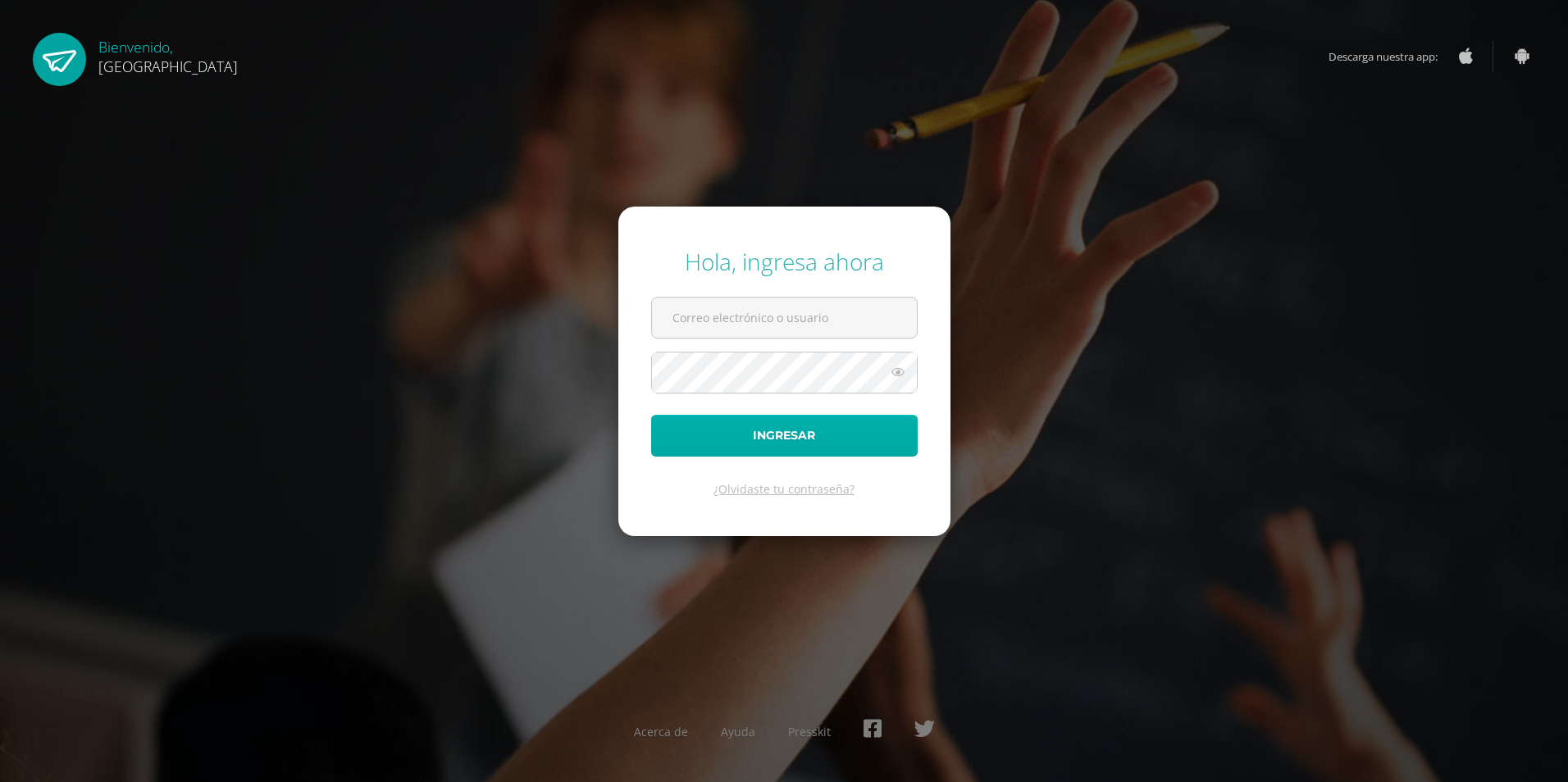
type input "[EMAIL_ADDRESS][DOMAIN_NAME]"
click at [797, 432] on button "Ingresar" at bounding box center [784, 436] width 266 height 42
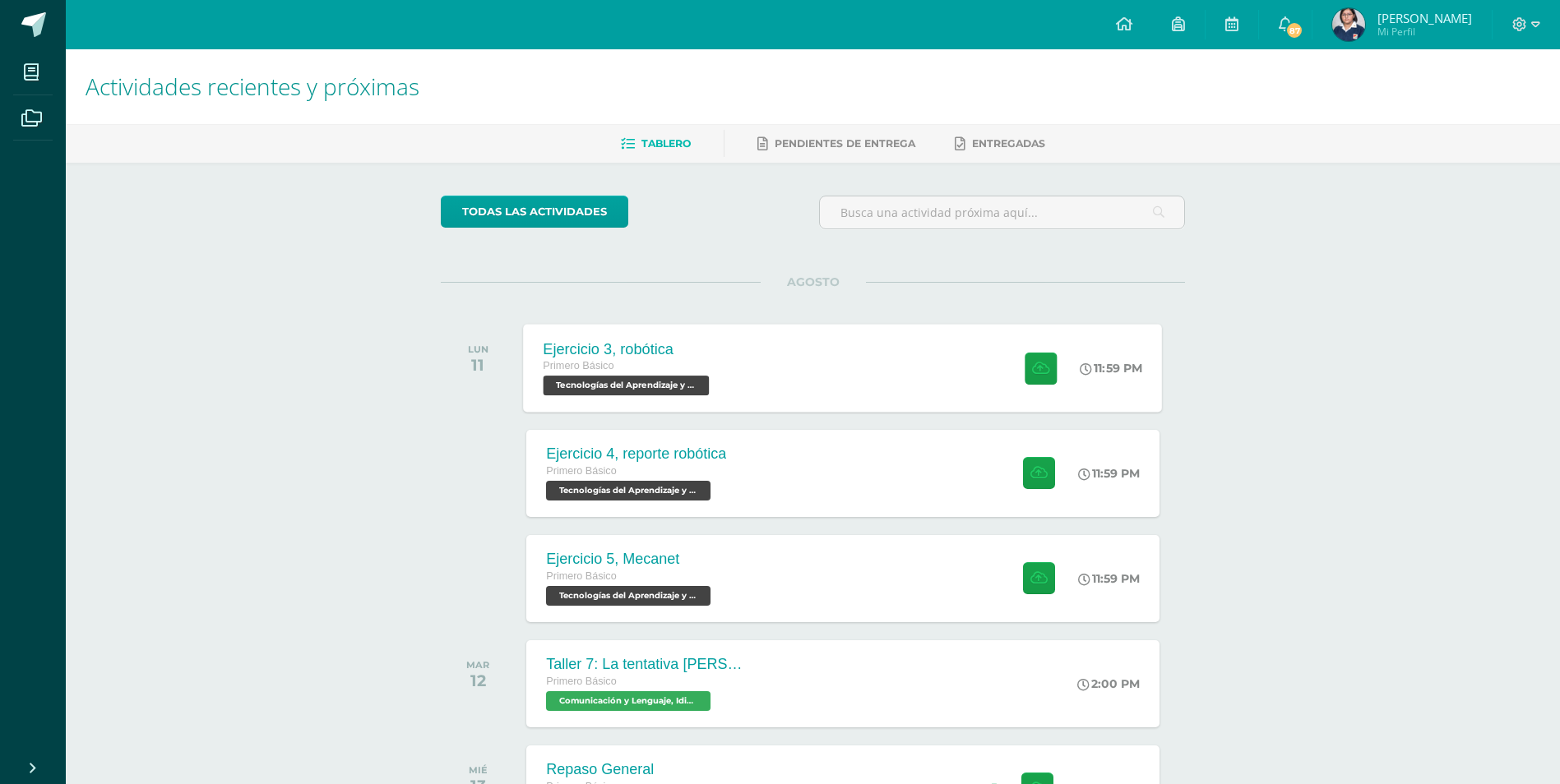
click at [633, 350] on div "Ejercicio 3, robótica" at bounding box center [628, 349] width 170 height 17
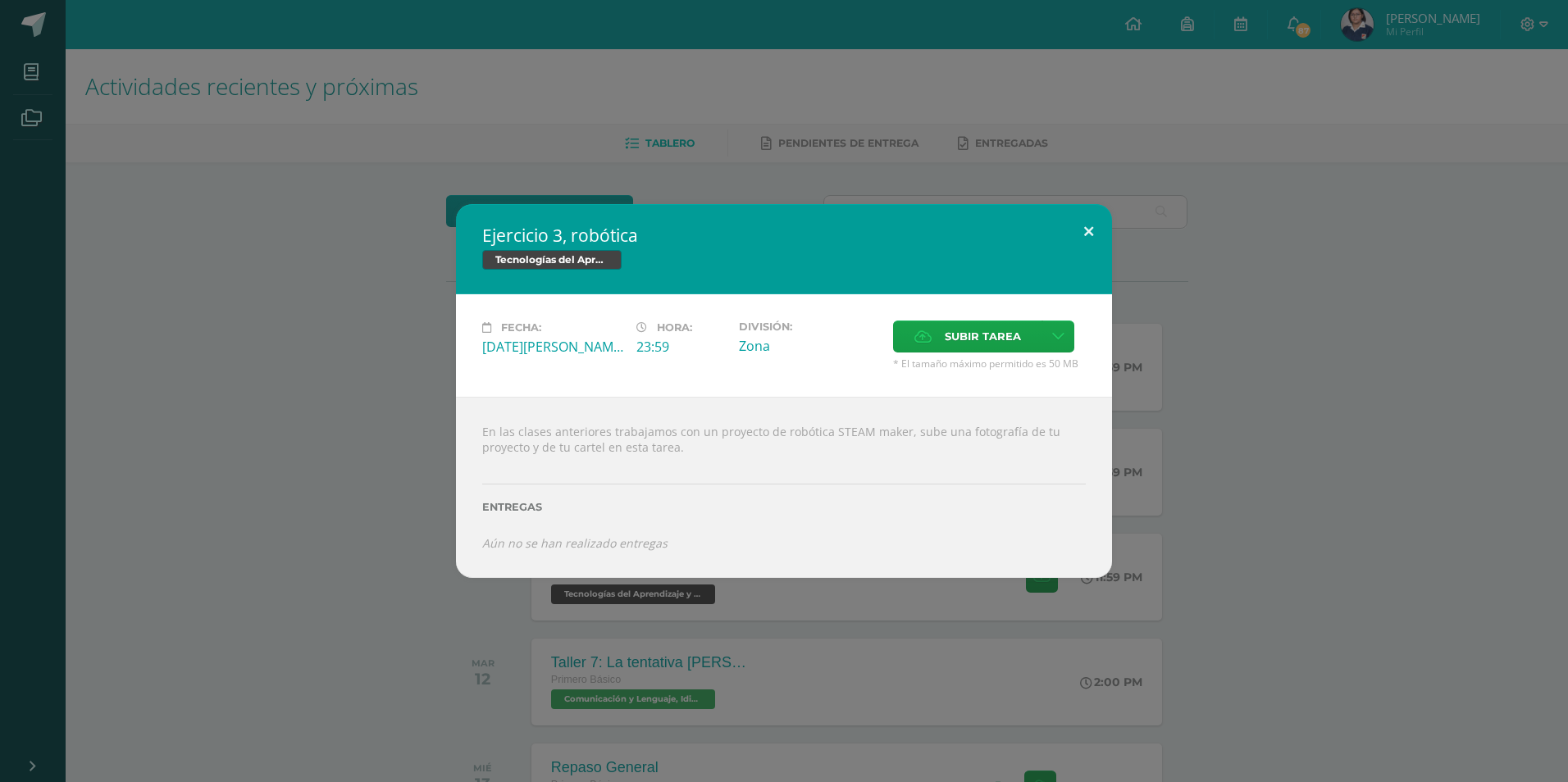
click at [1086, 226] on button at bounding box center [1088, 232] width 47 height 56
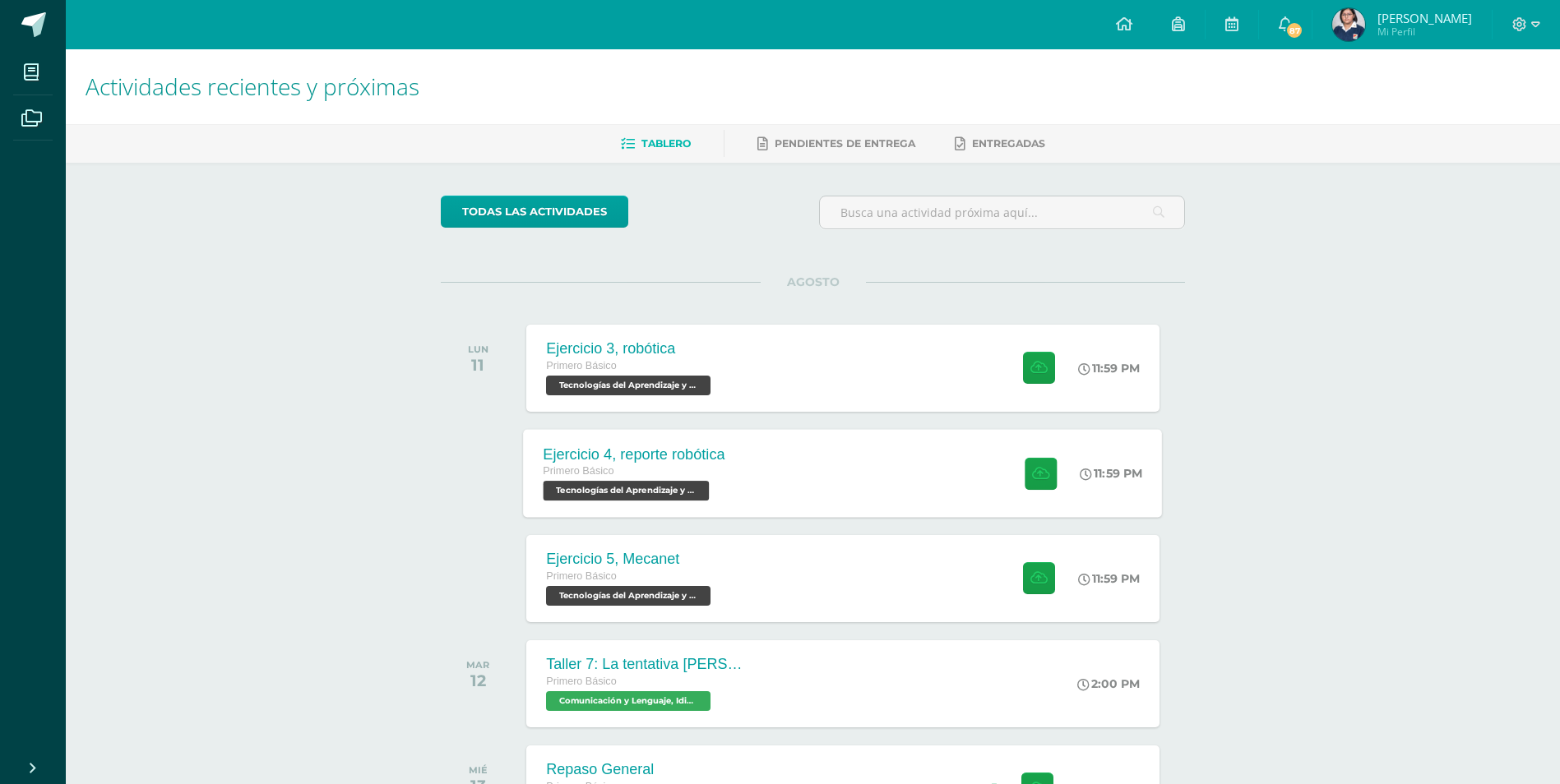
click at [666, 444] on div "Ejercicio 4, reporte robótica Primero Básico Tecnologías del Aprendizaje y la C…" at bounding box center [635, 473] width 222 height 88
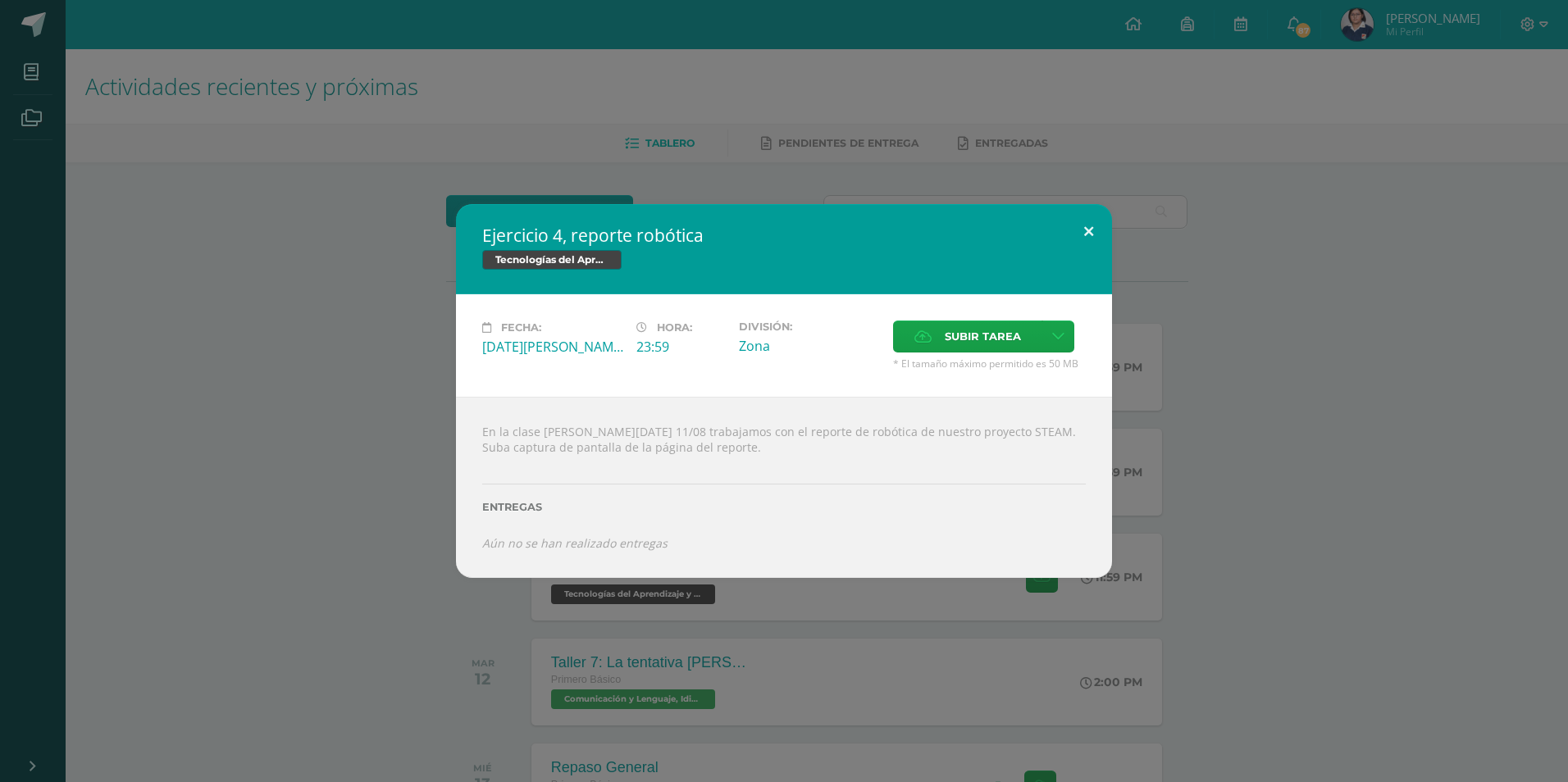
click at [1086, 235] on button at bounding box center [1088, 232] width 47 height 56
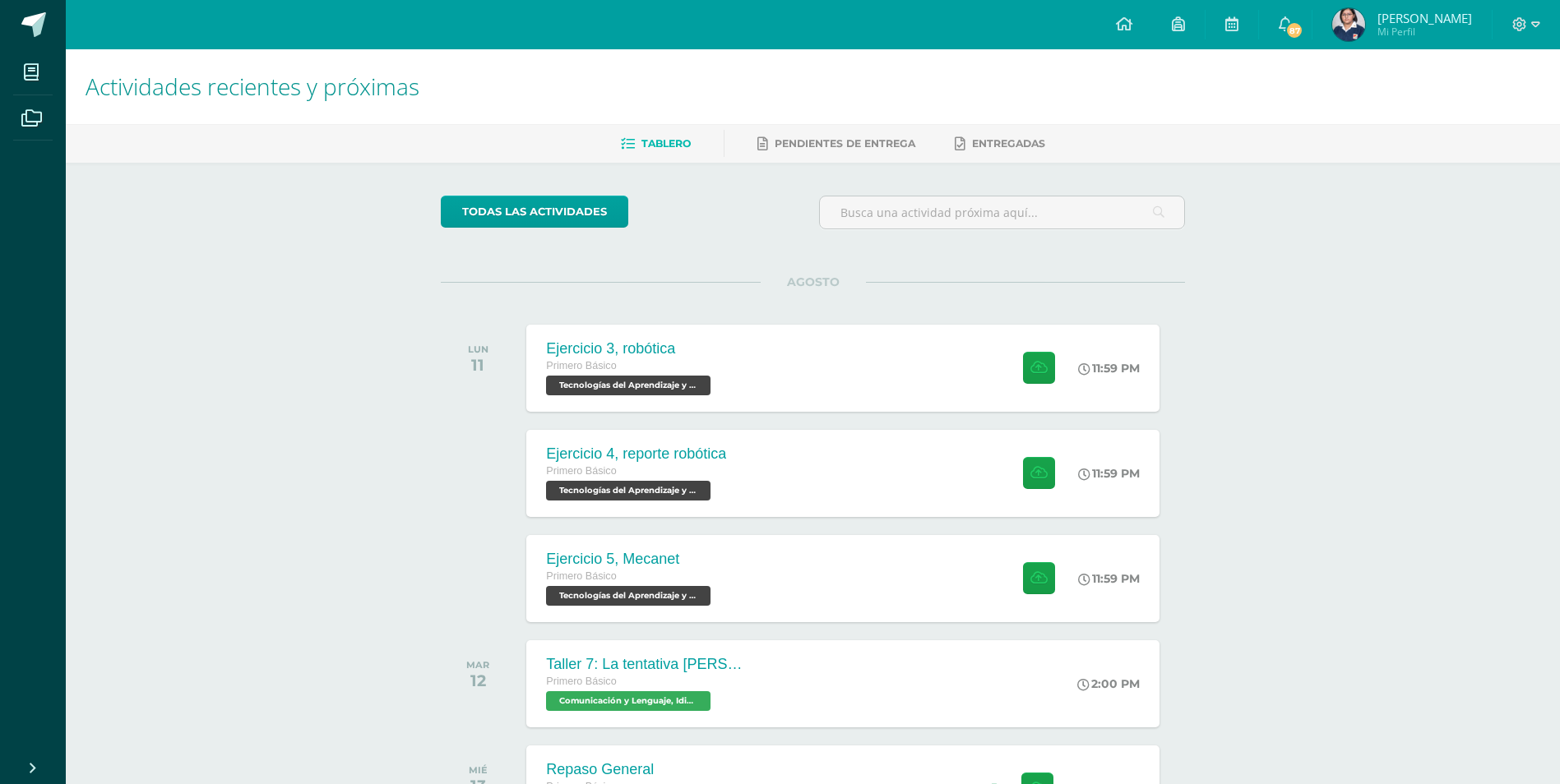
click at [732, 366] on div "Ejercicio 3, robótica Primero Básico Tecnologías del Aprendizaje y la Comunicac…" at bounding box center [630, 368] width 208 height 87
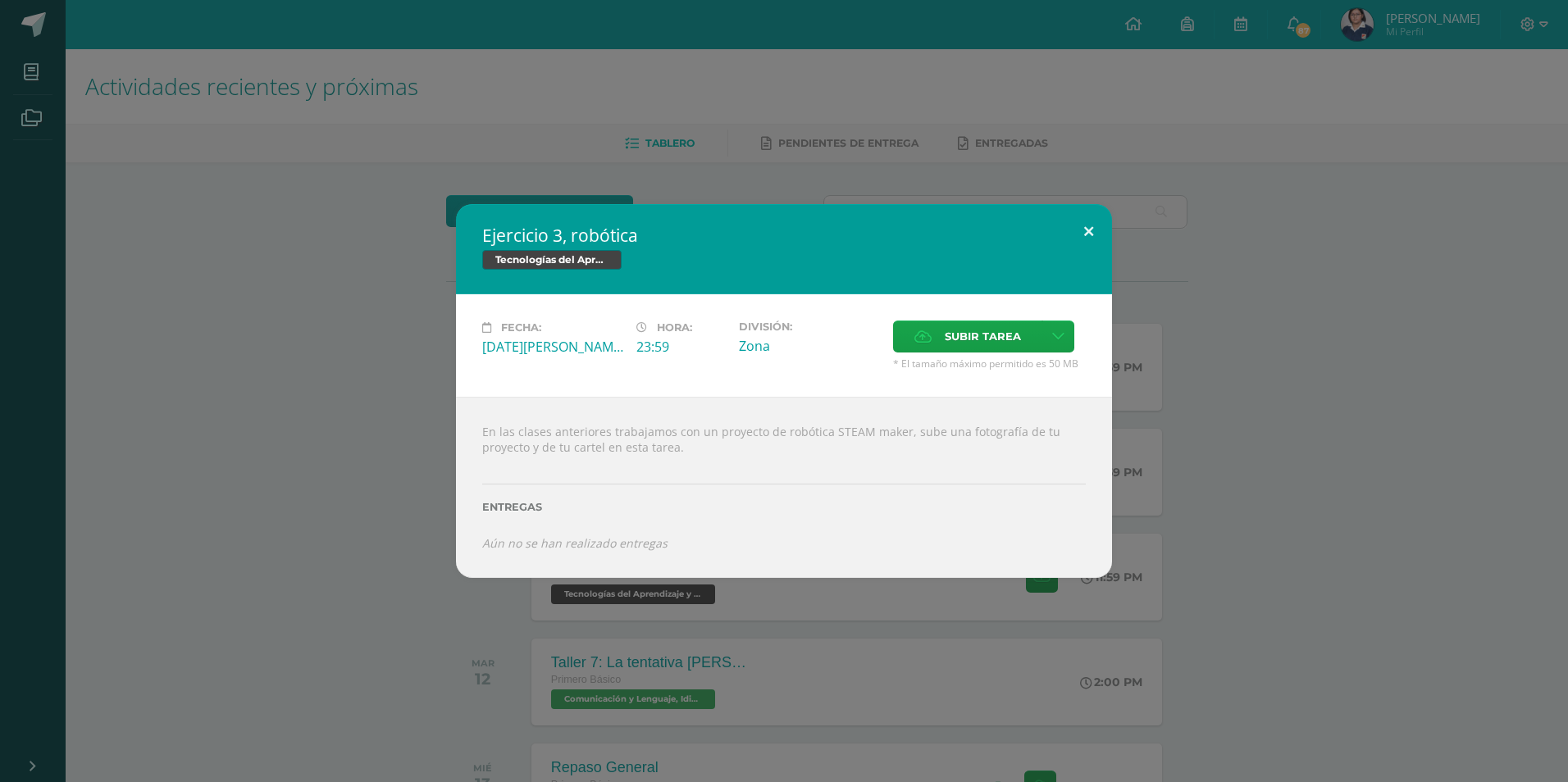
click at [1088, 218] on button at bounding box center [1088, 232] width 47 height 56
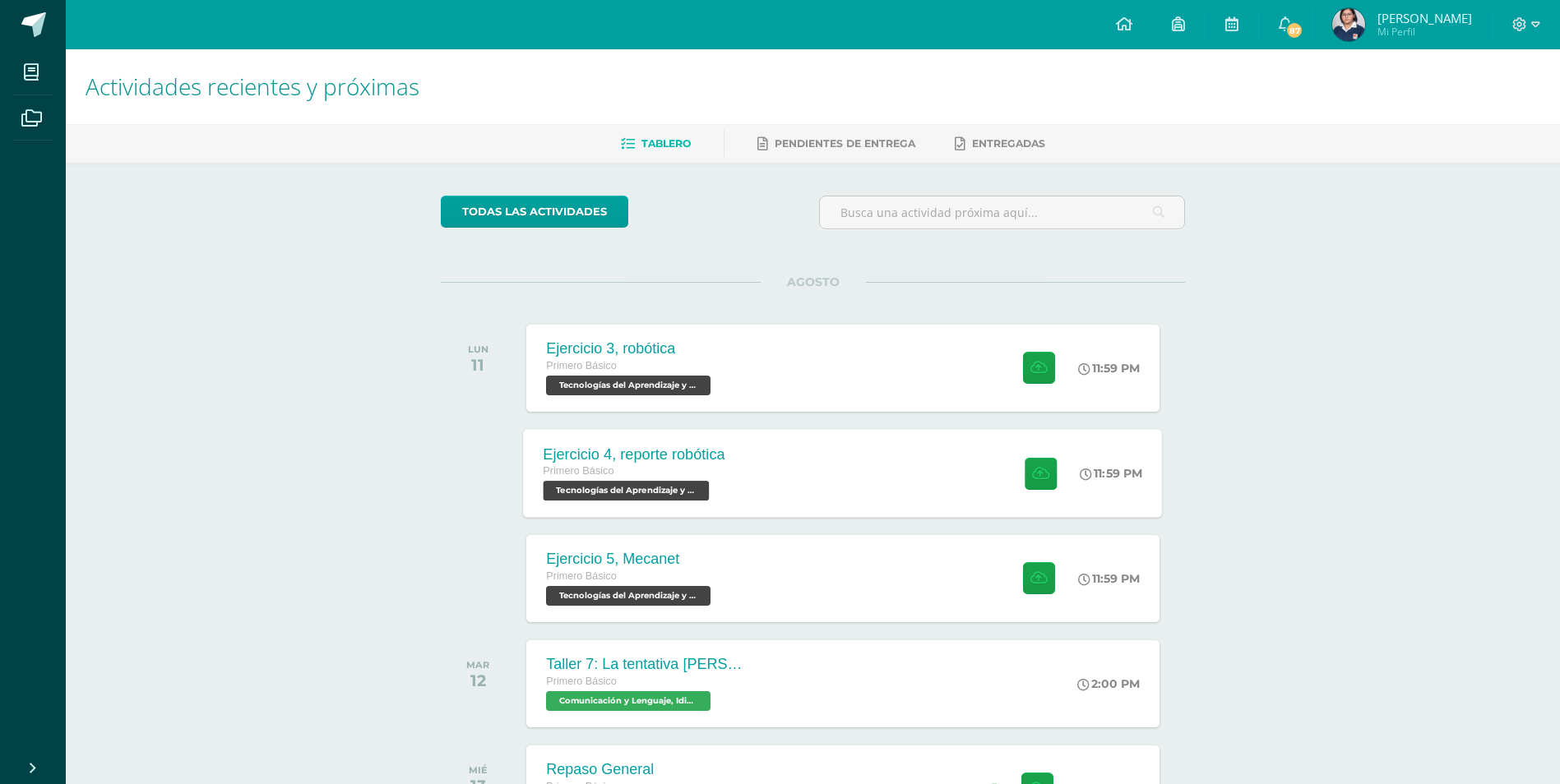
click at [585, 459] on div "Ejercicio 4, reporte robótica" at bounding box center [634, 454] width 181 height 17
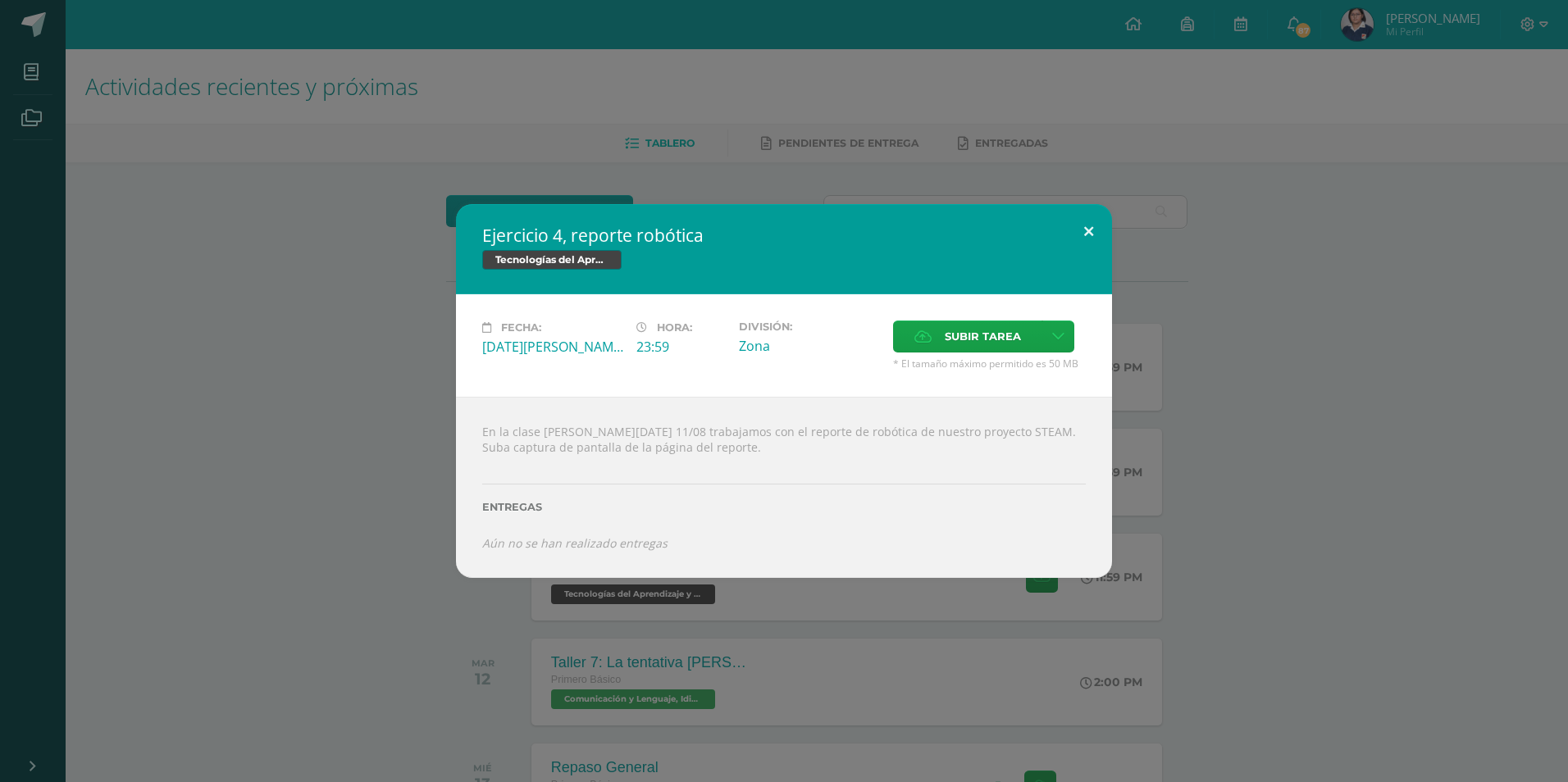
click at [1086, 232] on button at bounding box center [1088, 232] width 47 height 56
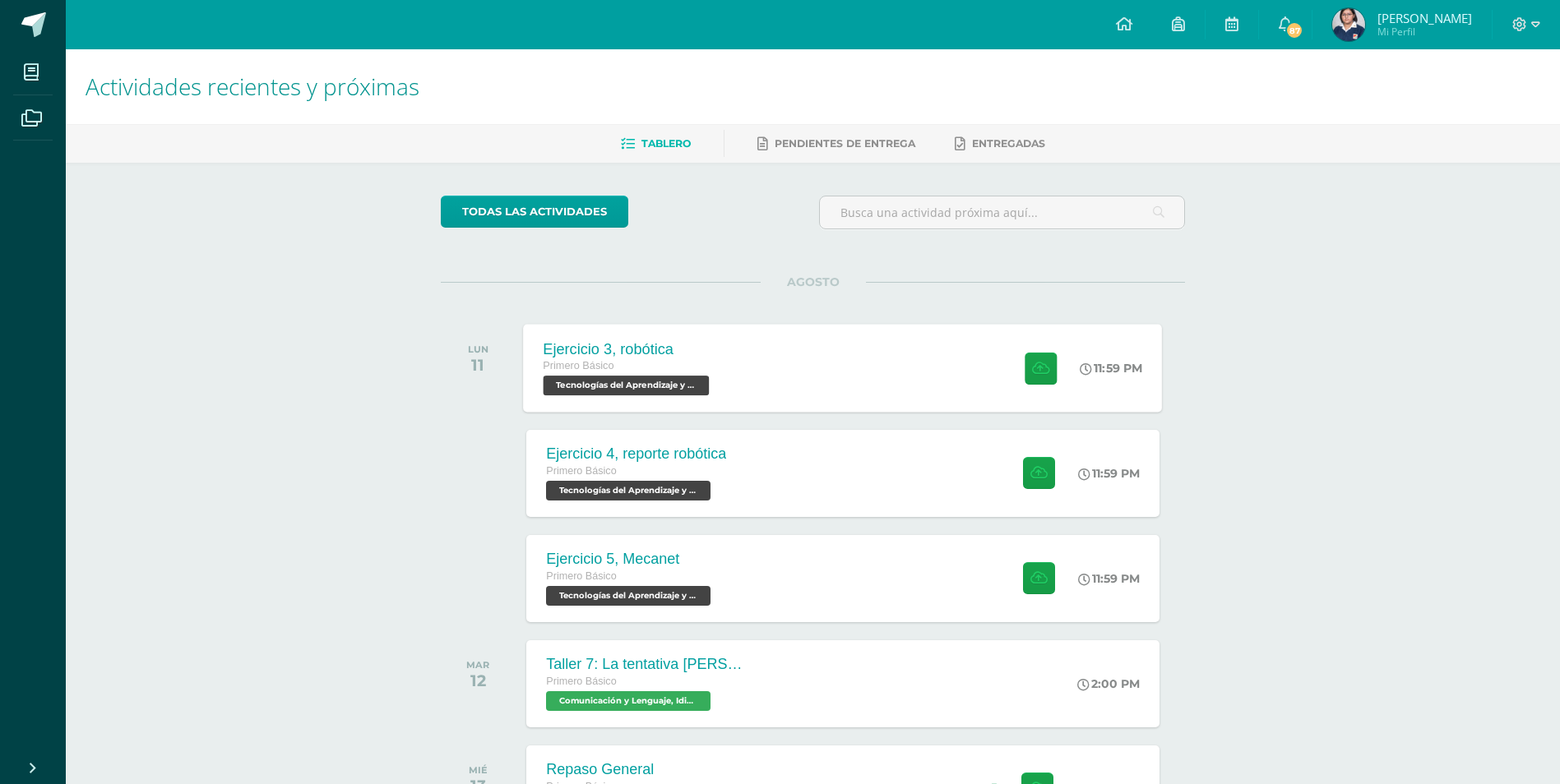
click at [691, 359] on div "Primero Básico" at bounding box center [628, 367] width 170 height 18
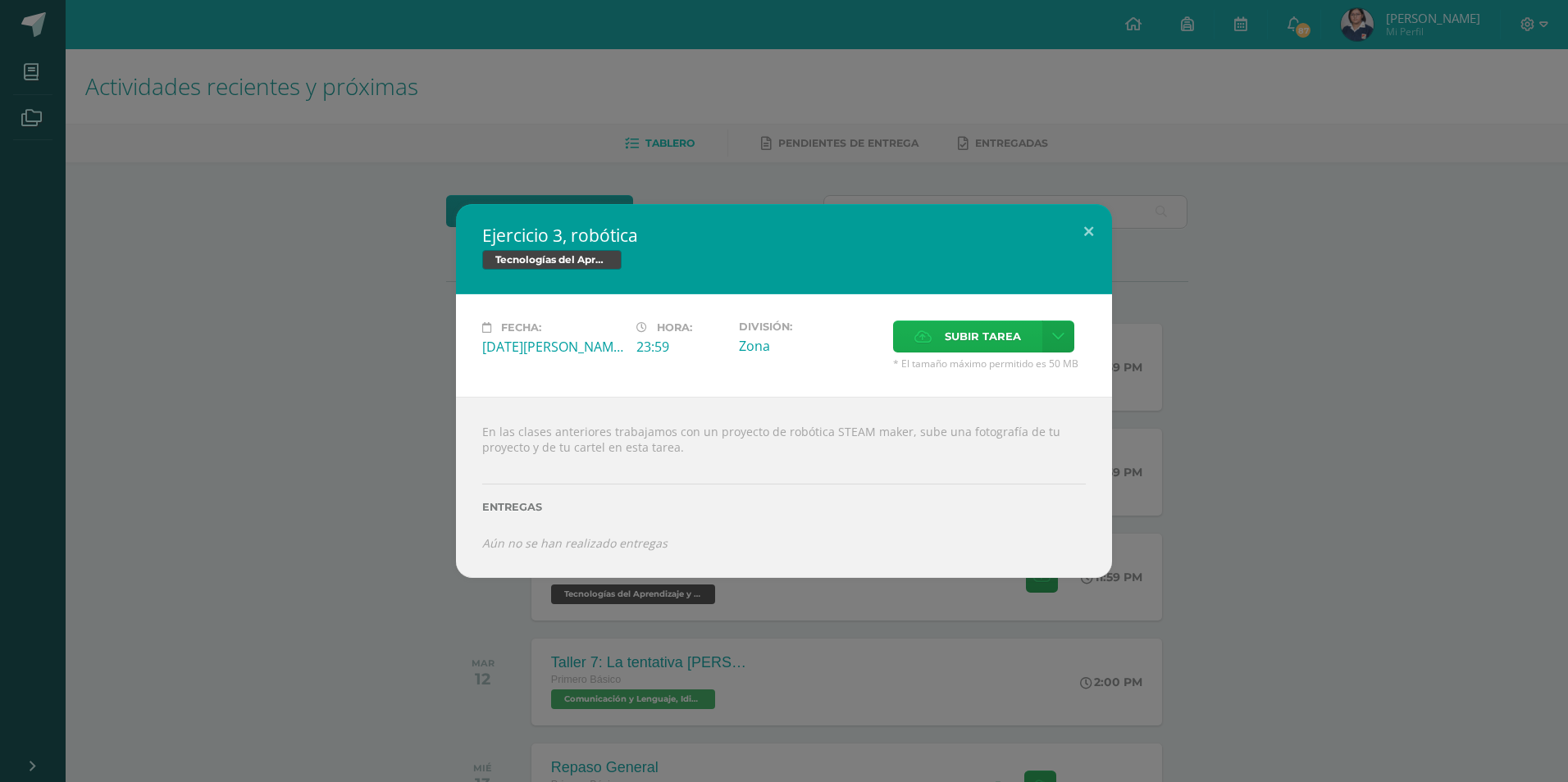
click at [978, 338] on span "Subir tarea" at bounding box center [983, 337] width 77 height 31
click at [0, 0] on input "Subir tarea" at bounding box center [0, 0] width 0 height 0
click at [1049, 341] on link at bounding box center [1058, 336] width 32 height 32
click at [1054, 333] on icon at bounding box center [1058, 336] width 12 height 14
click at [1003, 366] on span "Subir enlace" at bounding box center [988, 371] width 69 height 15
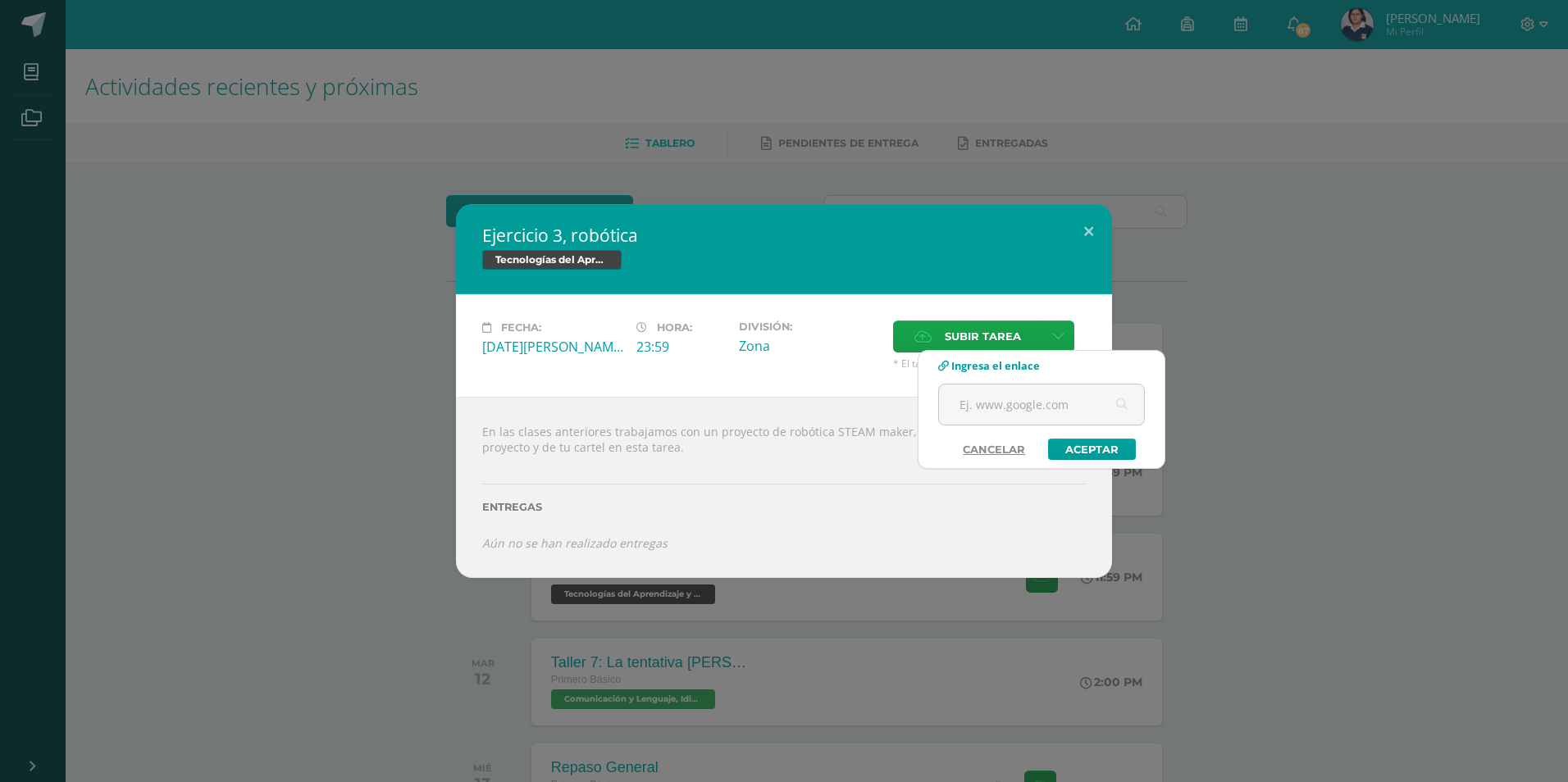
click at [1056, 302] on div "Fecha: [DATE][PERSON_NAME] Hora: 23:59 División: Zona" at bounding box center [783, 346] width 656 height 102
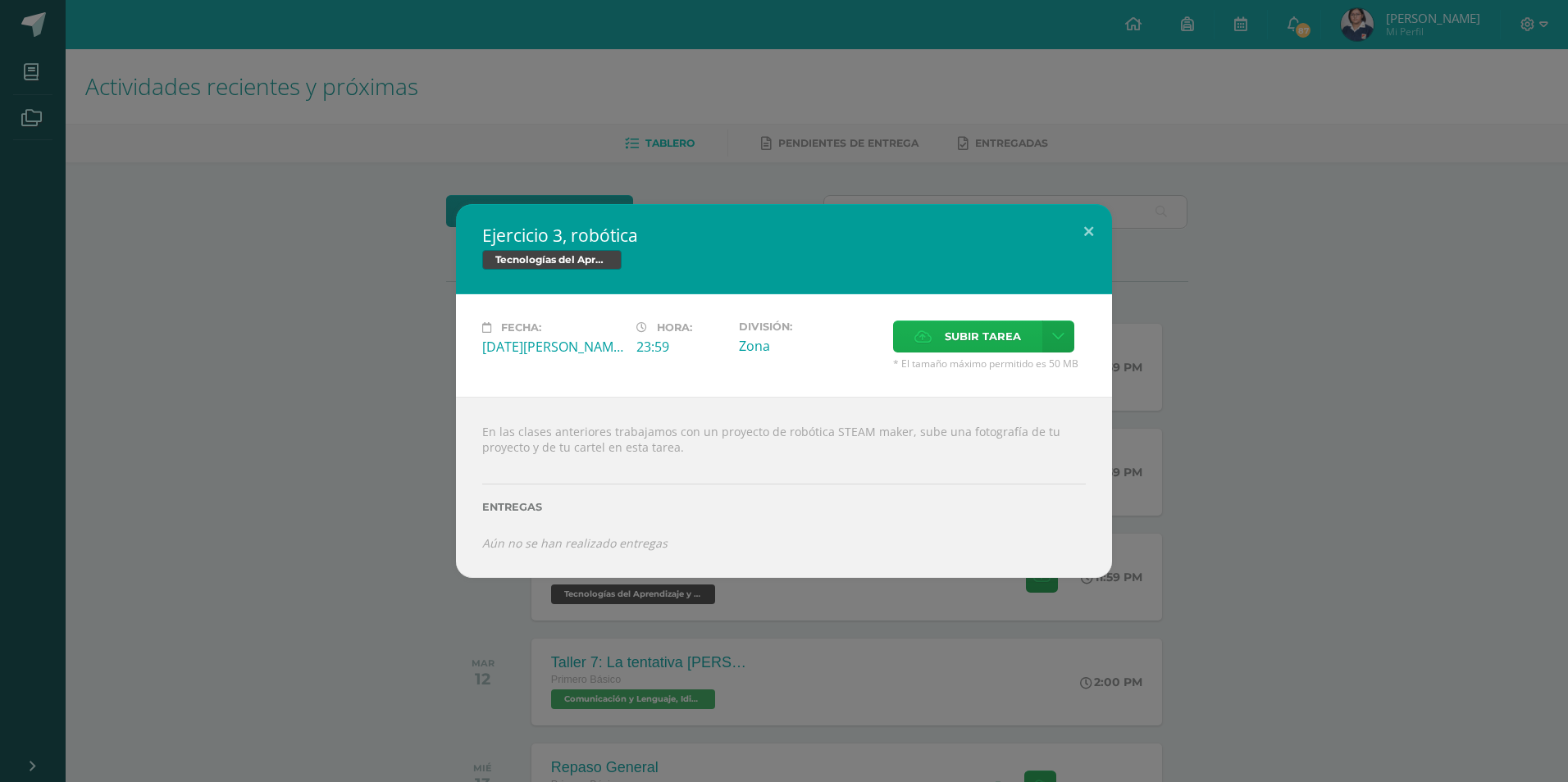
click at [972, 345] on span "Subir tarea" at bounding box center [983, 337] width 77 height 31
click at [0, 0] on input "Subir tarea" at bounding box center [0, 0] width 0 height 0
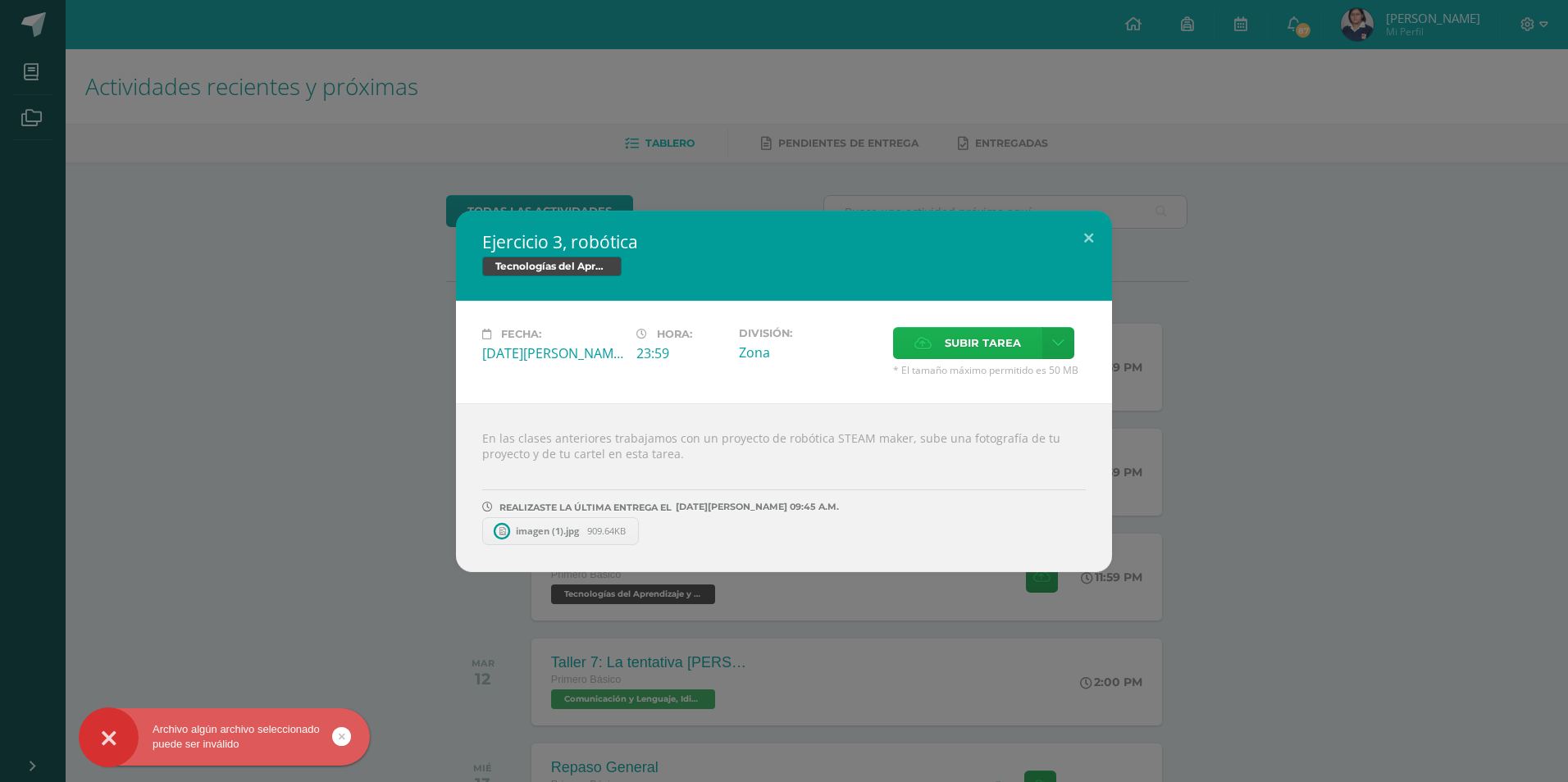
click at [971, 352] on span "Subir tarea" at bounding box center [983, 344] width 77 height 31
click at [0, 0] on input "Subir tarea" at bounding box center [0, 0] width 0 height 0
click at [560, 523] on link "imagen (1).jpg 909.64KB" at bounding box center [569, 531] width 173 height 28
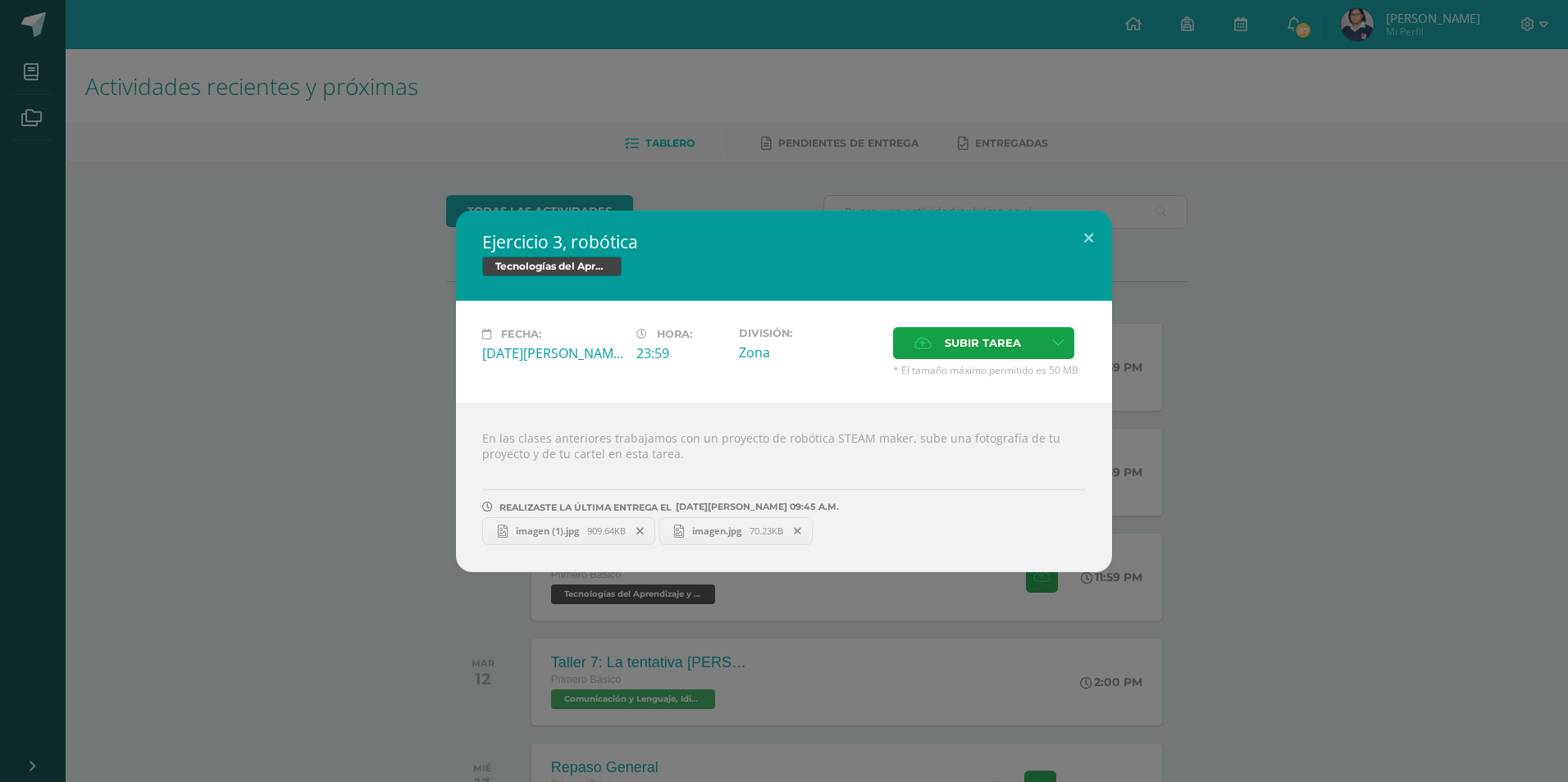
click at [706, 535] on span "imagen.jpg" at bounding box center [716, 530] width 66 height 12
click at [1086, 233] on button at bounding box center [1088, 238] width 47 height 56
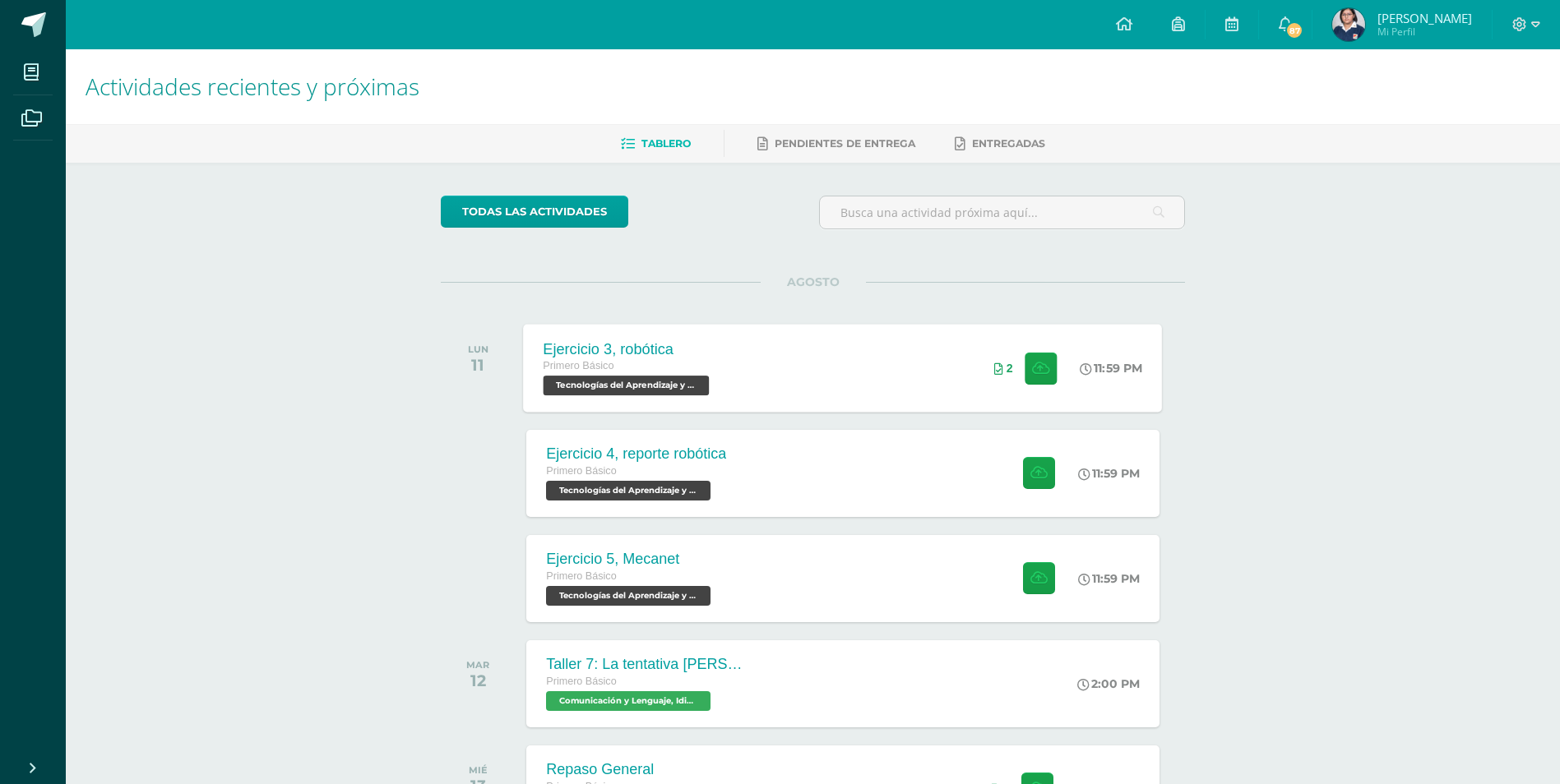
click at [691, 375] on span "Tecnologías del Aprendizaje y la Comunicación 'B'" at bounding box center [626, 385] width 166 height 20
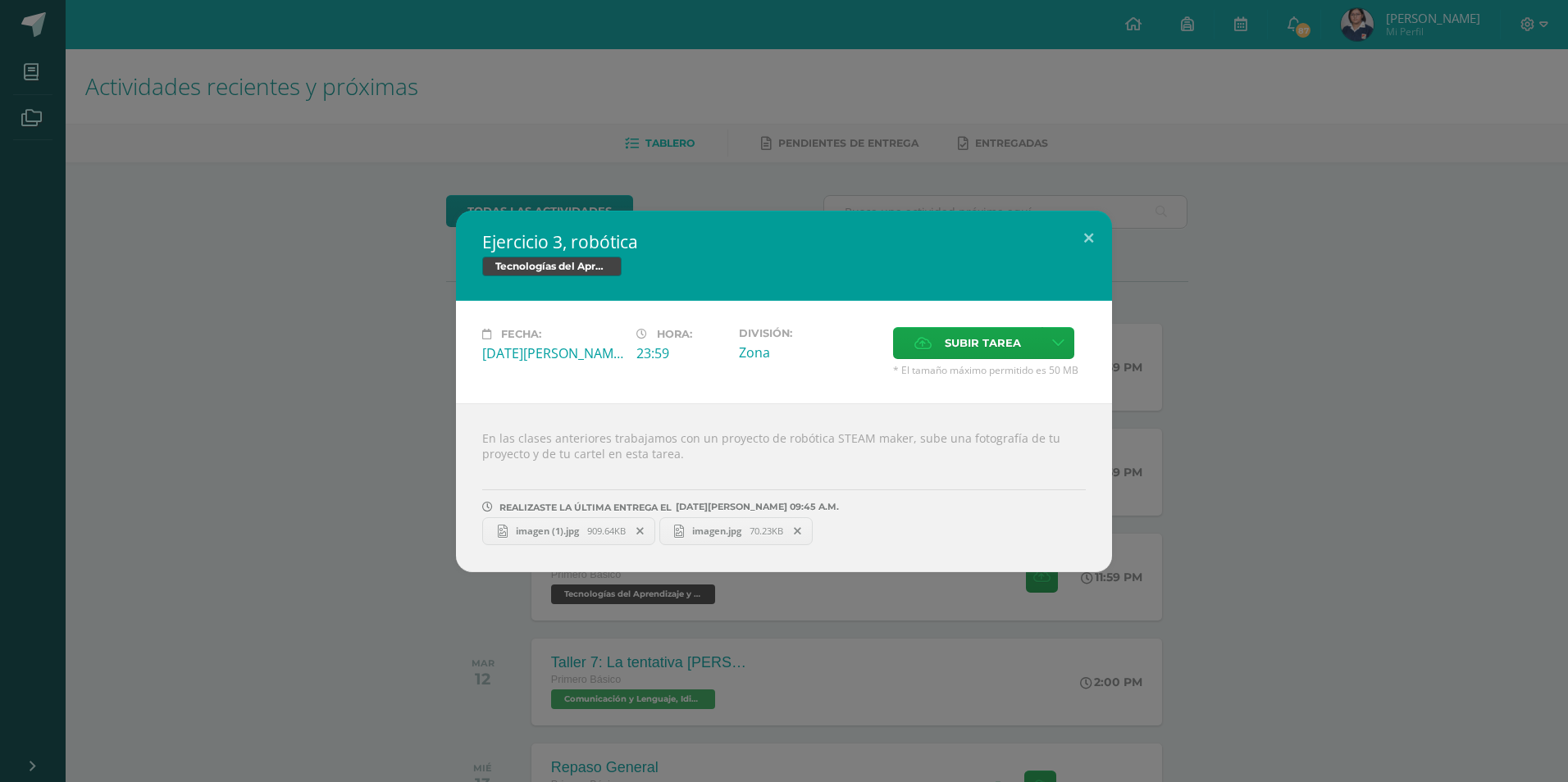
click at [712, 542] on link "imagen.jpg 70.23KB" at bounding box center [736, 531] width 154 height 28
click at [1136, 123] on div "Ejercicio 3, robótica Tecnologías del Aprendizaje y la Comunicación Fecha: [DAT…" at bounding box center [784, 391] width 1568 height 782
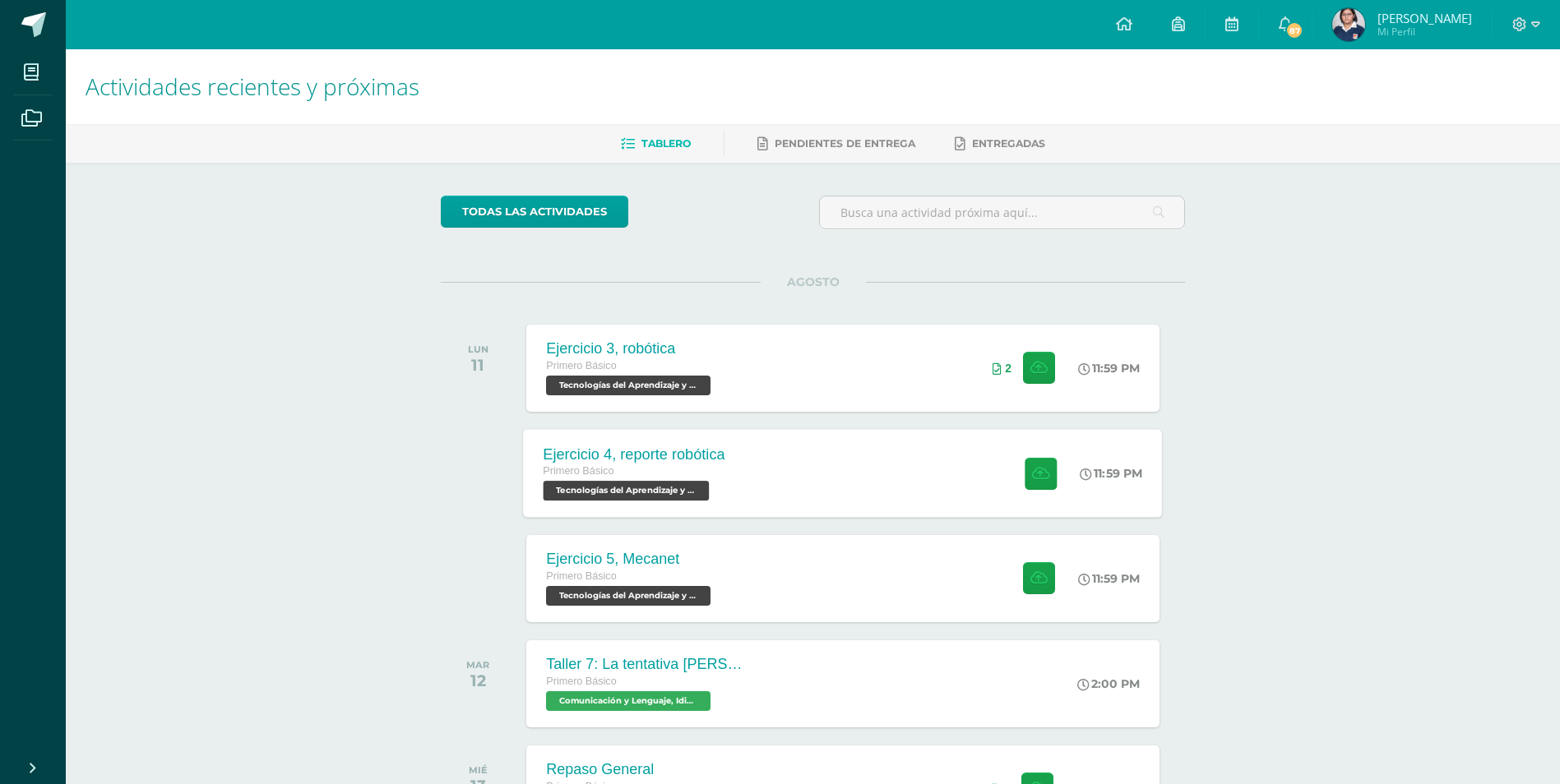
click at [759, 461] on div "Ejercicio 4, reporte robótica Primero Básico Tecnologías del Aprendizaje y la C…" at bounding box center [844, 473] width 639 height 88
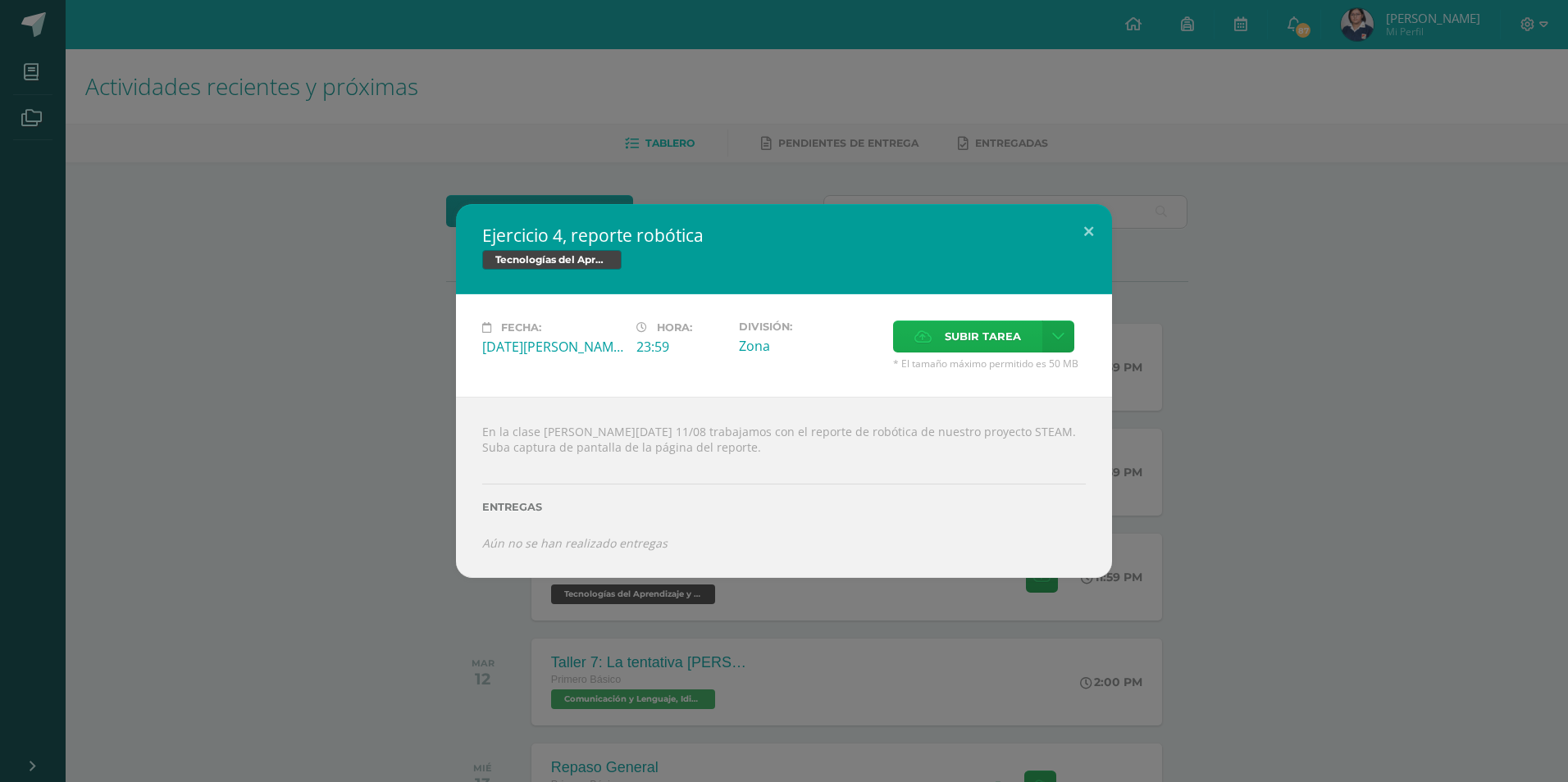
click at [960, 343] on span "Subir tarea" at bounding box center [983, 337] width 77 height 31
click at [0, 0] on input "Subir tarea" at bounding box center [0, 0] width 0 height 0
drag, startPoint x: 1371, startPoint y: 98, endPoint x: 1360, endPoint y: 89, distance: 14.2
click at [1375, 95] on div "Ejercicio 4, reporte robótica Tecnologías del Aprendizaje y la Comunicación Fec…" at bounding box center [784, 391] width 1568 height 782
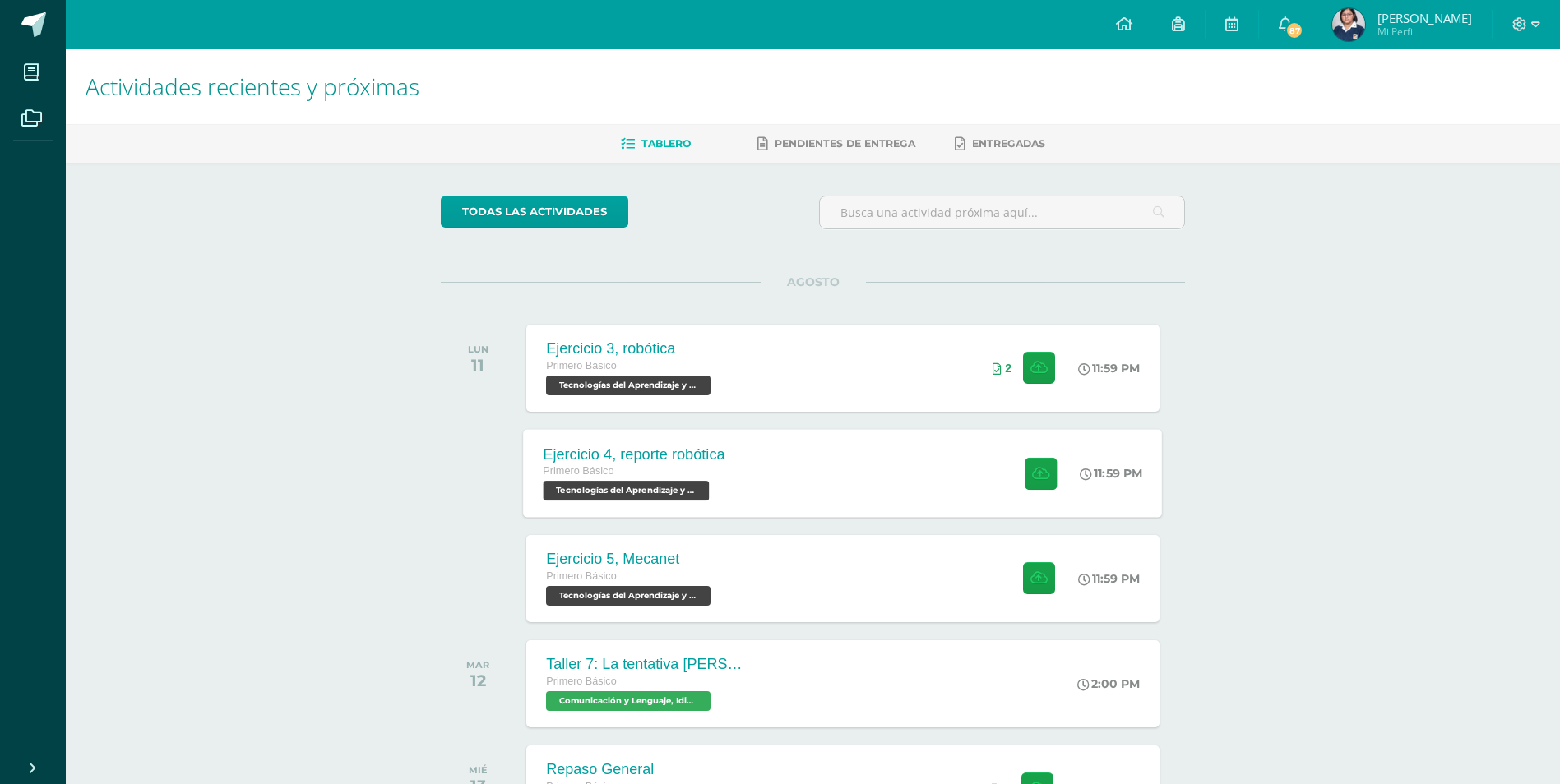
click at [839, 454] on div "Ejercicio 4, reporte robótica Primero Básico Tecnologías del Aprendizaje y la C…" at bounding box center [844, 473] width 639 height 88
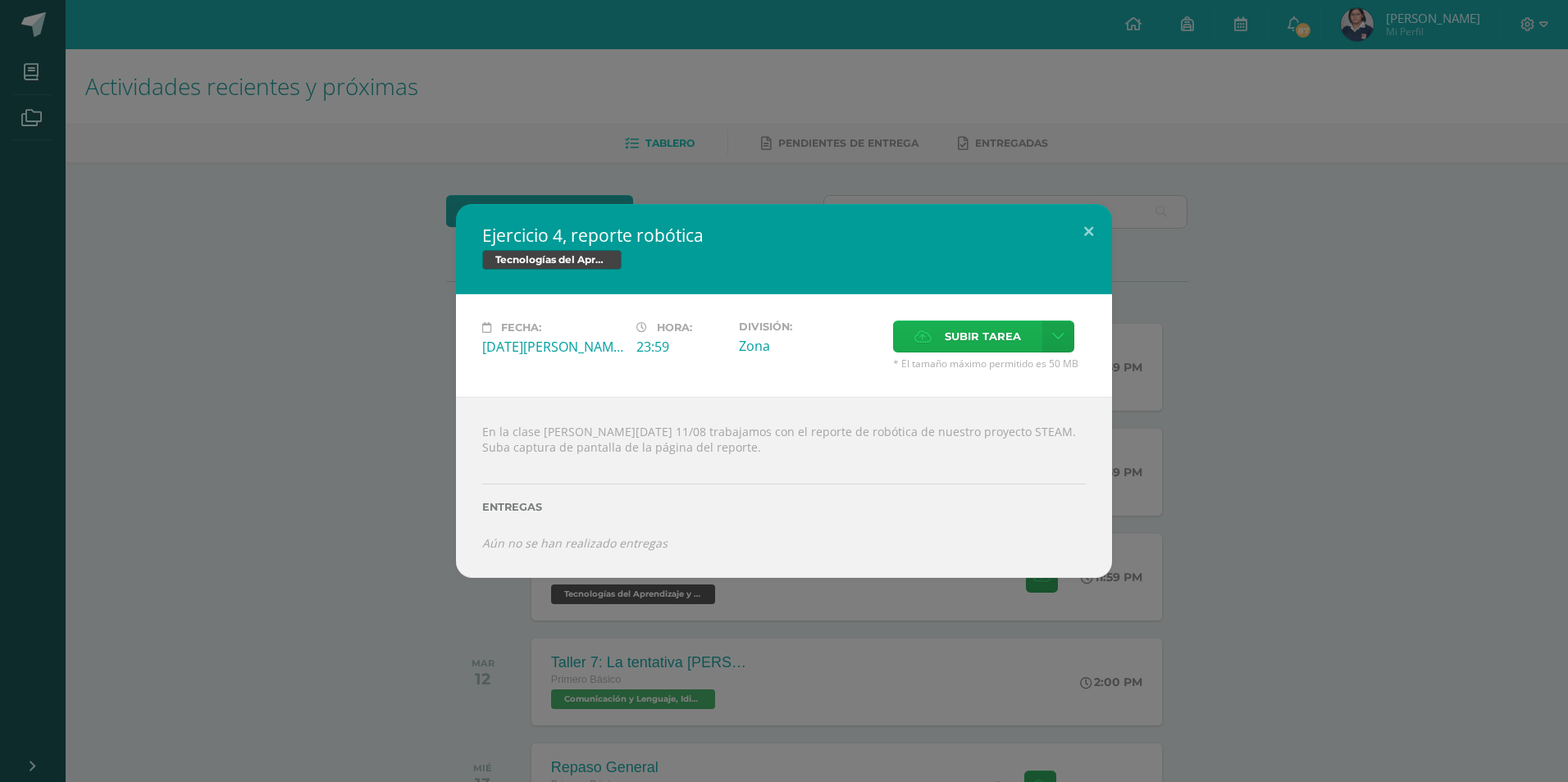
click at [986, 332] on span "Subir tarea" at bounding box center [983, 337] width 77 height 31
click at [0, 0] on input "Subir tarea" at bounding box center [0, 0] width 0 height 0
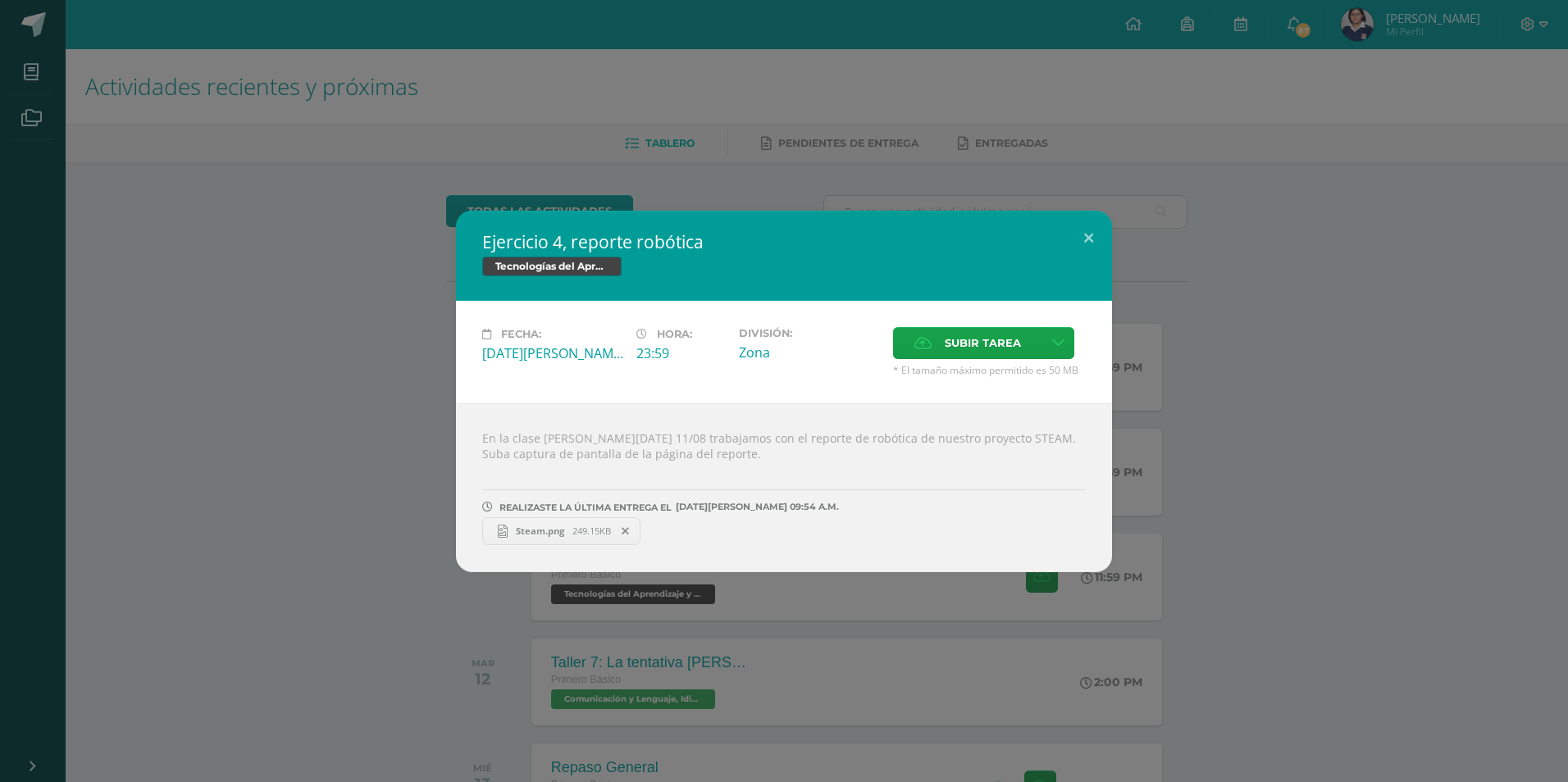
click at [529, 536] on span "Steam.png" at bounding box center [540, 530] width 65 height 12
click at [1097, 223] on button at bounding box center [1088, 238] width 47 height 56
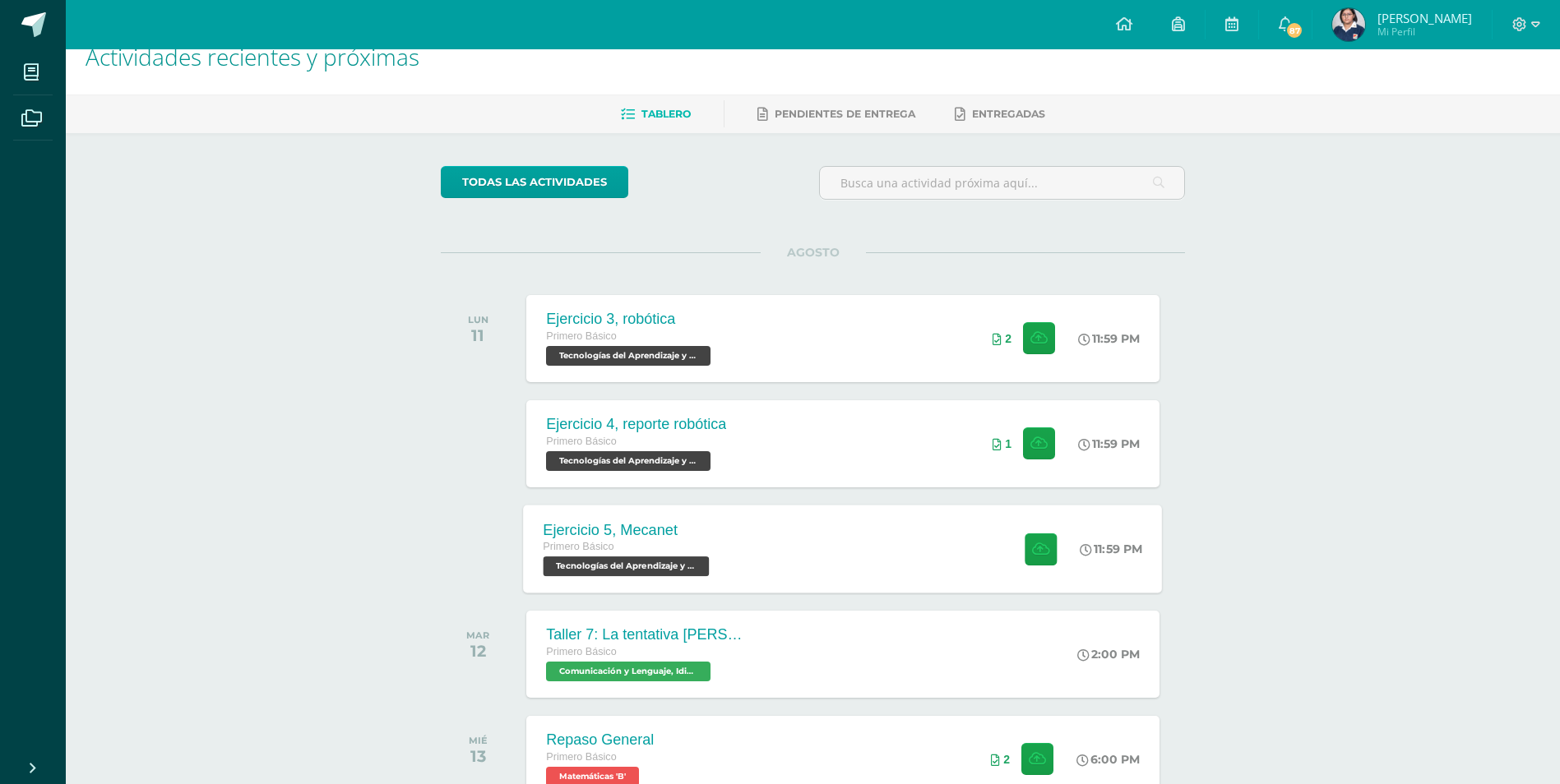
scroll to position [83, 0]
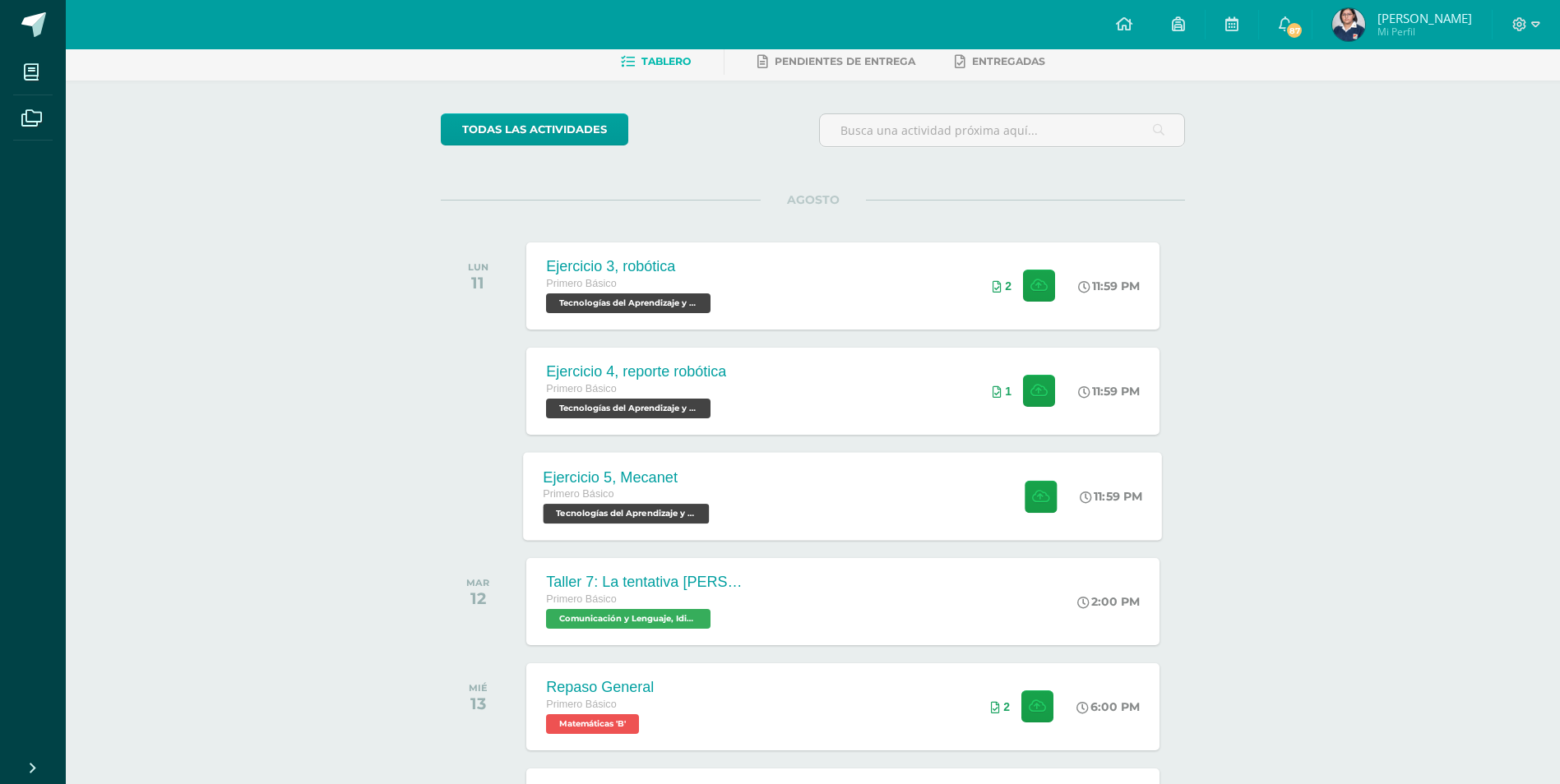
click at [725, 466] on div "Ejercicio 5, Mecanet Primero Básico Tecnologías del Aprendizaje y la Comunicaci…" at bounding box center [629, 496] width 209 height 88
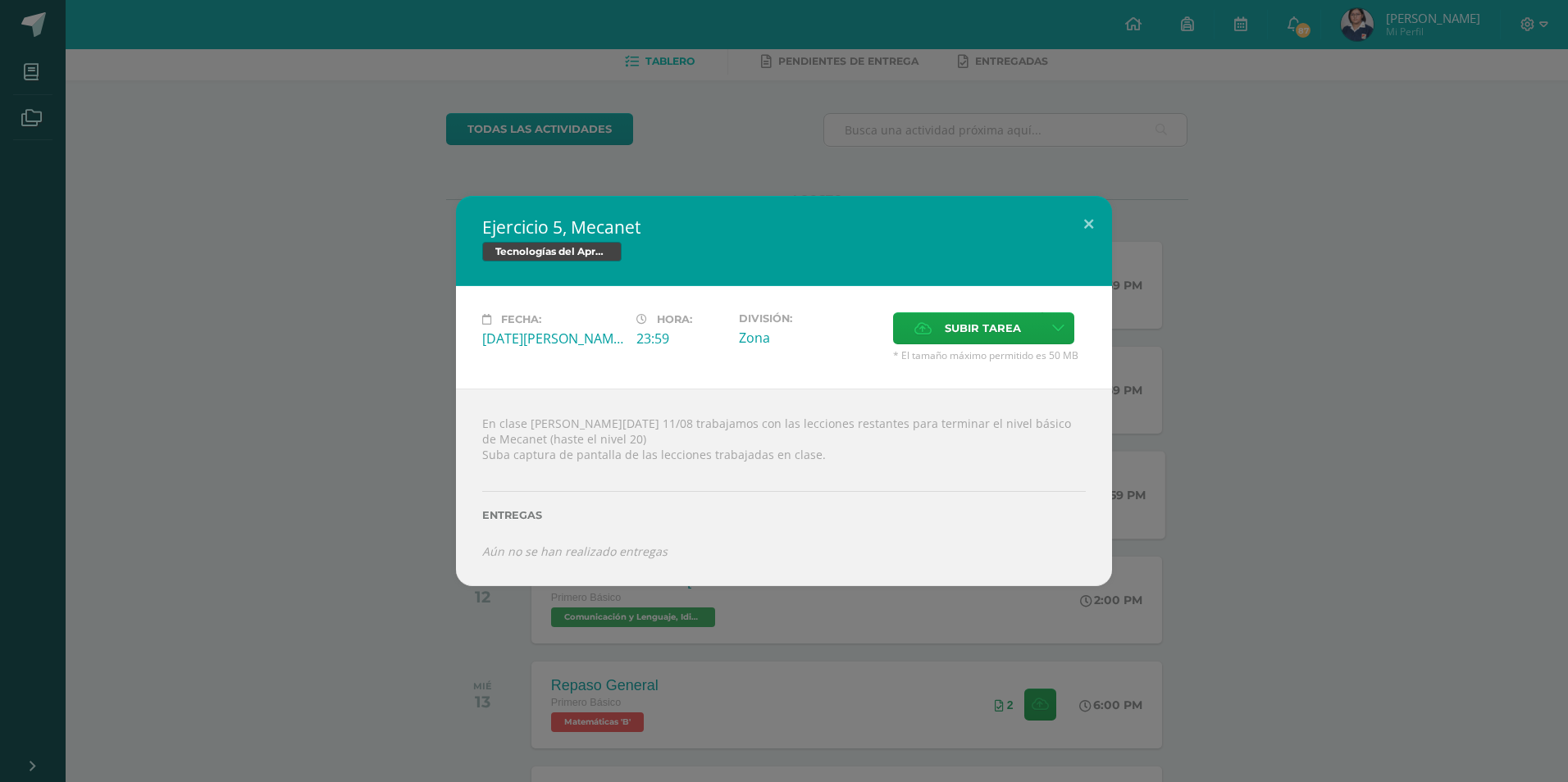
click at [1295, 112] on div "Ejercicio 5, Mecanet Tecnologías del Aprendizaje y la Comunicación Fecha: [DATE…" at bounding box center [784, 391] width 1568 height 782
